Goal: Transaction & Acquisition: Purchase product/service

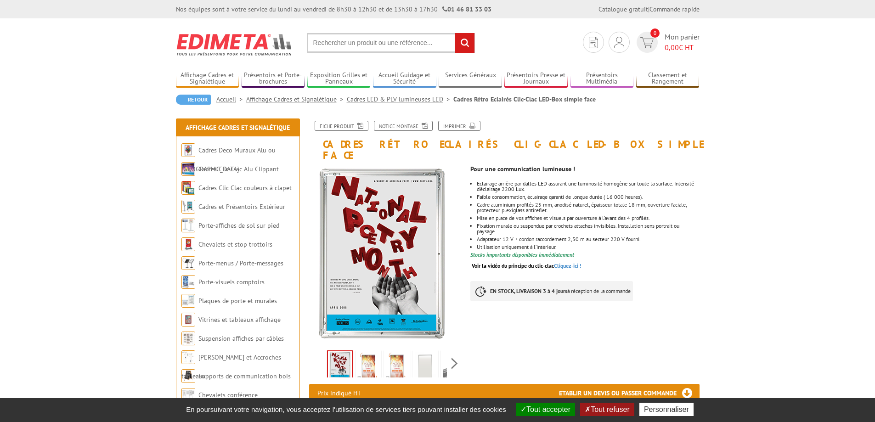
click at [595, 411] on button "Tout refuser" at bounding box center [607, 409] width 54 height 13
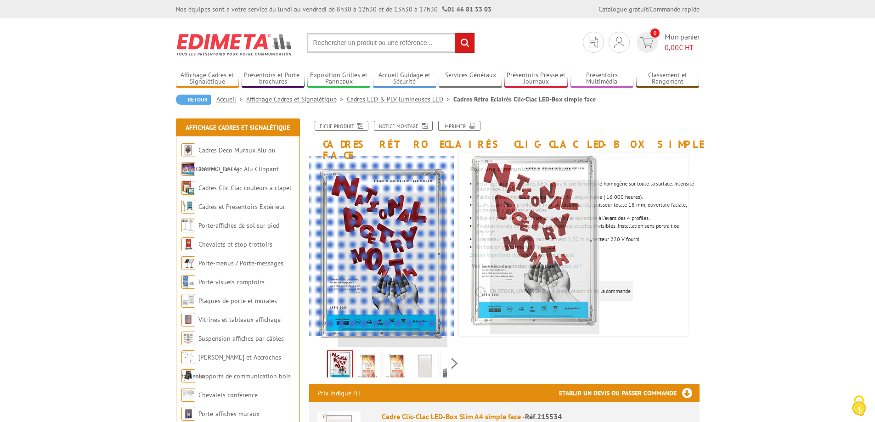
click at [363, 293] on div at bounding box center [422, 246] width 226 height 180
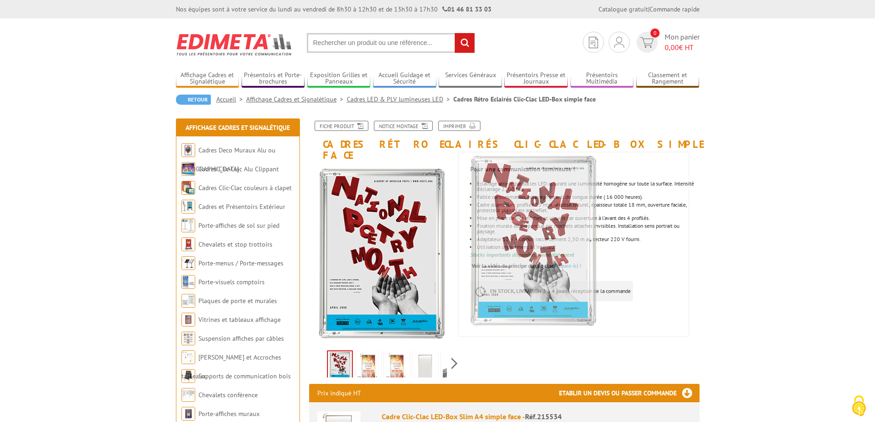
click at [370, 357] on img at bounding box center [368, 366] width 22 height 28
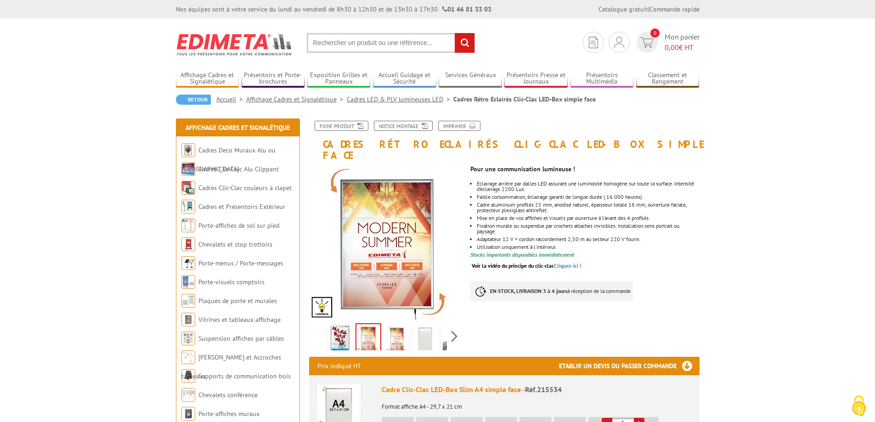
click at [396, 332] on img at bounding box center [397, 339] width 22 height 28
click at [420, 329] on img at bounding box center [425, 339] width 22 height 28
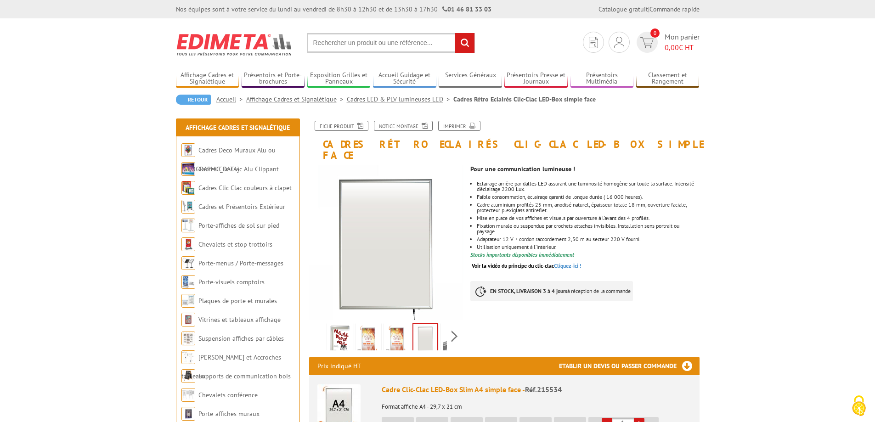
click at [461, 323] on div "Previous Next" at bounding box center [386, 336] width 155 height 32
click at [453, 329] on div "Previous Next" at bounding box center [386, 336] width 155 height 32
click at [429, 330] on img at bounding box center [433, 339] width 22 height 28
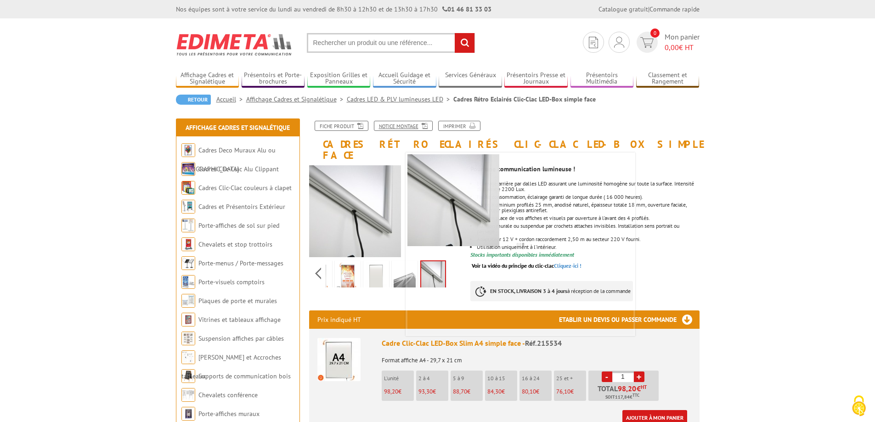
click at [394, 123] on link "Notice Montage" at bounding box center [403, 126] width 59 height 10
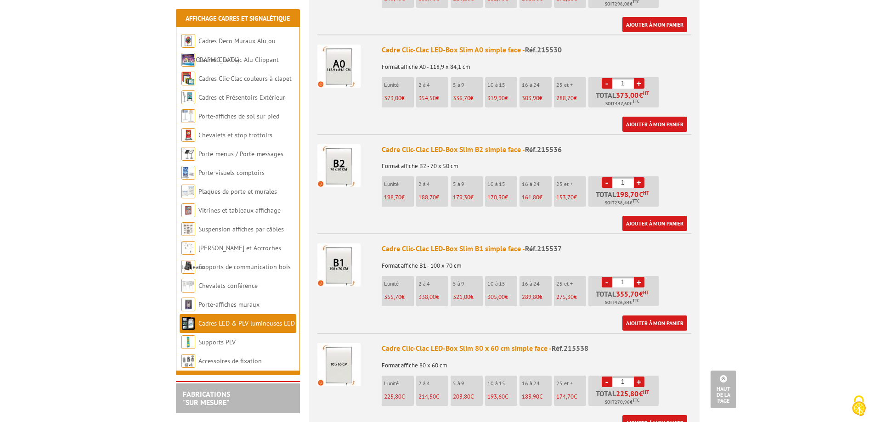
scroll to position [689, 0]
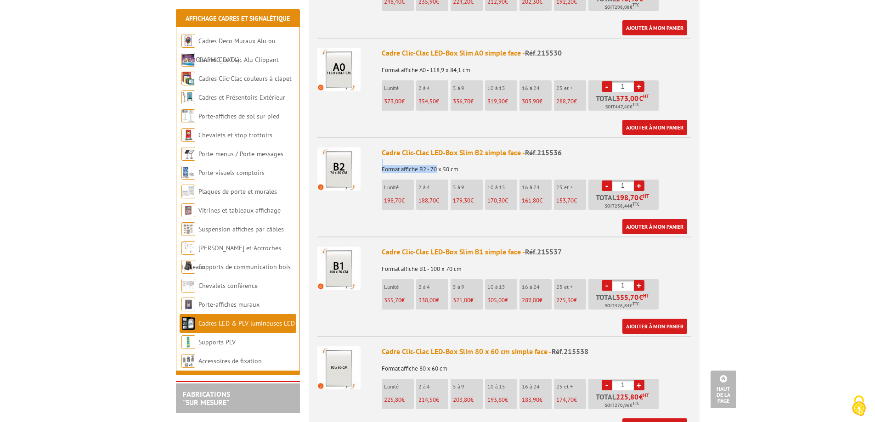
drag, startPoint x: 438, startPoint y: 159, endPoint x: 463, endPoint y: 153, distance: 25.6
click at [463, 160] on p "Format affiche B2 - 70 x 50 cm" at bounding box center [537, 166] width 310 height 13
click at [460, 160] on p "Format affiche B2 - 70 x 50 cm" at bounding box center [537, 166] width 310 height 13
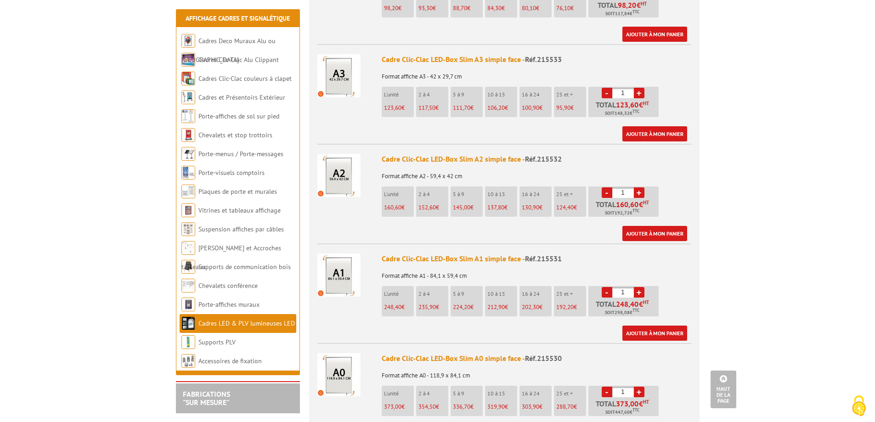
scroll to position [368, 0]
